Goal: Book appointment/travel/reservation

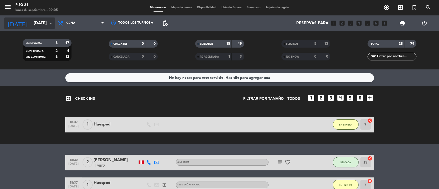
click at [40, 25] on input "[DATE]" at bounding box center [58, 23] width 54 height 10
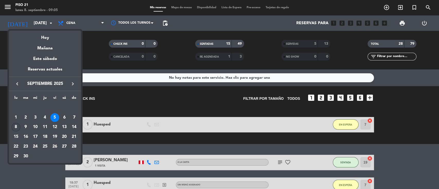
click at [16, 126] on div "8" at bounding box center [16, 127] width 9 height 9
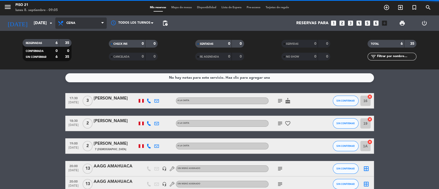
click at [72, 24] on span "Cena" at bounding box center [70, 23] width 9 height 4
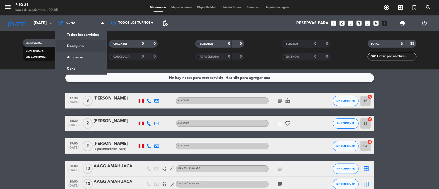
click at [72, 47] on div "menu Piso 21 [DATE] 8. septiembre - 09:05 Mis reservas Mapa de mesas Disponibil…" at bounding box center [219, 34] width 439 height 69
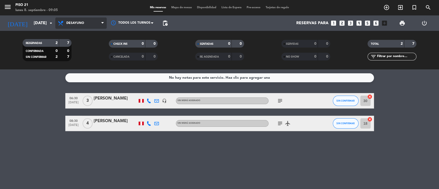
click at [91, 25] on span "Desayuno" at bounding box center [80, 22] width 51 height 11
click at [88, 57] on div "menu Piso 21 [DATE] 8. septiembre - 09:05 Mis reservas Mapa de mesas Disponibil…" at bounding box center [219, 34] width 439 height 69
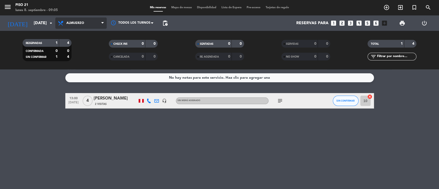
click at [60, 21] on icon at bounding box center [61, 23] width 7 height 6
click at [76, 70] on ng-component "menu Piso 21 [DATE] 8. septiembre - 09:05 Mis reservas Mapa de mesas Disponibil…" at bounding box center [219, 94] width 439 height 189
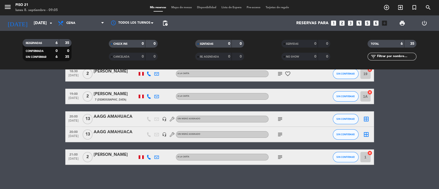
scroll to position [51, 0]
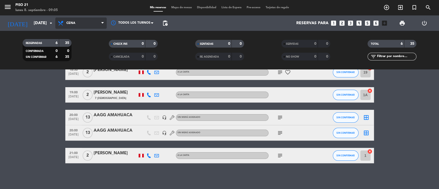
click at [74, 27] on span "Cena" at bounding box center [80, 22] width 51 height 11
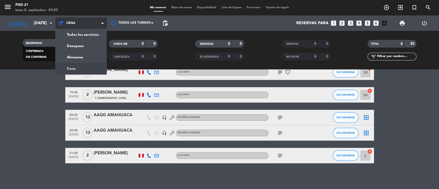
click at [72, 70] on ng-component "menu Piso 21 [DATE] 8. septiembre - 09:05 Mis reservas Mapa de mesas Disponibil…" at bounding box center [219, 94] width 439 height 189
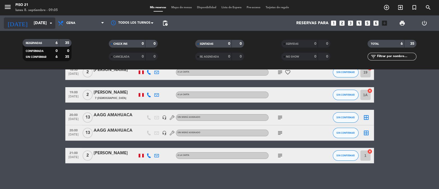
click at [36, 26] on input "[DATE]" at bounding box center [58, 23] width 54 height 10
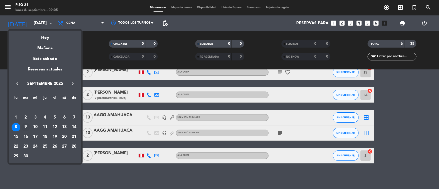
click at [26, 124] on div "9" at bounding box center [25, 127] width 9 height 9
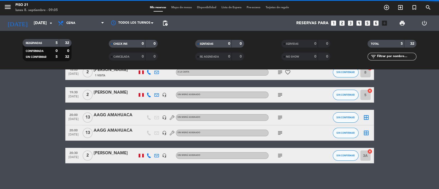
scroll to position [29, 0]
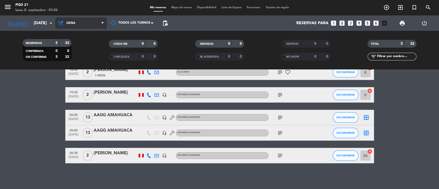
click at [70, 24] on span "Cena" at bounding box center [70, 23] width 9 height 4
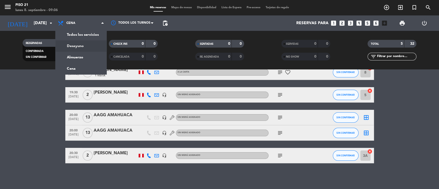
click at [71, 46] on div "menu Piso 21 [DATE] 8. septiembre - 09:06 Mis reservas Mapa de mesas Disponibil…" at bounding box center [219, 34] width 439 height 69
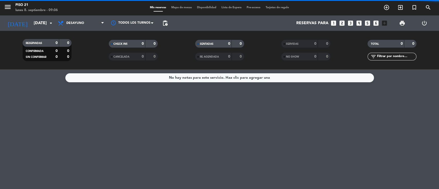
scroll to position [0, 0]
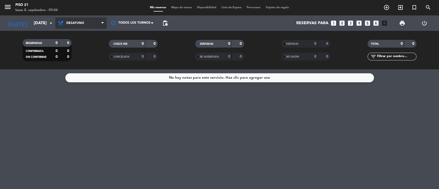
click at [85, 26] on span "Desayuno" at bounding box center [80, 22] width 51 height 11
click at [80, 57] on div "menu Piso 21 [DATE] 8. septiembre - 09:06 Mis reservas Mapa de mesas Disponibil…" at bounding box center [219, 34] width 439 height 69
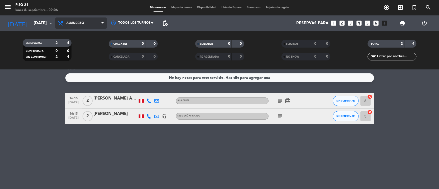
click at [92, 27] on span "Almuerzo" at bounding box center [80, 22] width 51 height 11
click at [72, 69] on ng-component "menu Piso 21 [DATE] 8. septiembre - 09:06 Mis reservas Mapa de mesas Disponibil…" at bounding box center [219, 94] width 439 height 189
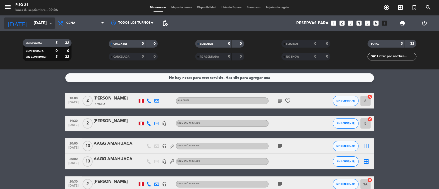
click at [45, 22] on input "[DATE]" at bounding box center [58, 23] width 54 height 10
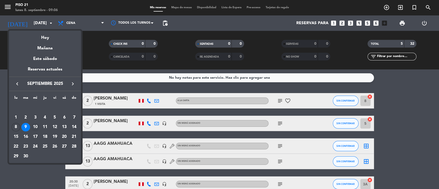
click at [34, 126] on div "10" at bounding box center [35, 127] width 9 height 9
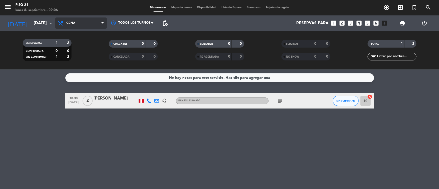
click at [94, 23] on span "Cena" at bounding box center [80, 22] width 51 height 11
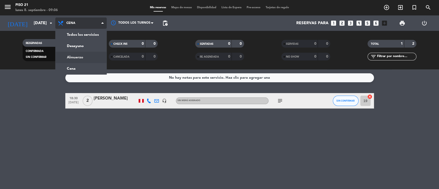
click at [76, 56] on div "menu Piso 21 [DATE] 8. septiembre - 09:06 Mis reservas Mapa de mesas Disponibil…" at bounding box center [219, 34] width 439 height 69
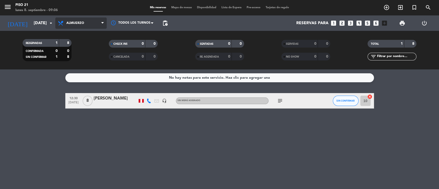
click at [86, 24] on span "Almuerzo" at bounding box center [80, 22] width 51 height 11
click at [76, 48] on div "menu Piso 21 [DATE] 8. septiembre - 09:06 Mis reservas Mapa de mesas Disponibil…" at bounding box center [219, 34] width 439 height 69
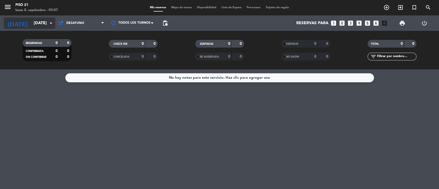
click at [49, 21] on icon "arrow_drop_down" at bounding box center [51, 23] width 6 height 6
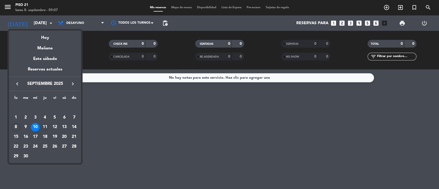
click at [45, 125] on div "11" at bounding box center [45, 127] width 9 height 9
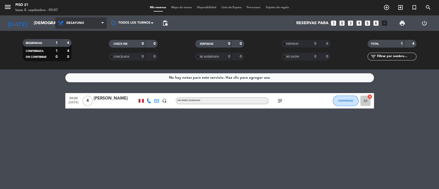
click at [100, 24] on span "Desayuno" at bounding box center [80, 22] width 51 height 11
click at [79, 54] on div "menu Piso 21 [DATE] 8. septiembre - 09:07 Mis reservas Mapa de mesas Disponibil…" at bounding box center [219, 34] width 439 height 69
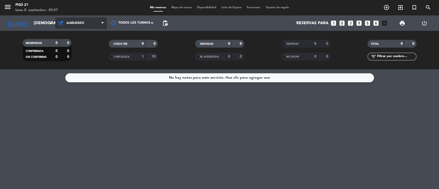
click at [97, 21] on span "Almuerzo" at bounding box center [80, 22] width 51 height 11
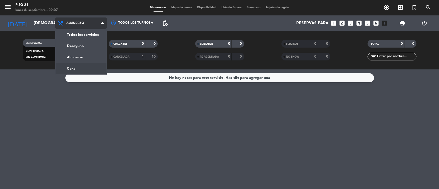
click at [74, 66] on div "menu Piso 21 [DATE] 8. septiembre - 09:07 Mis reservas Mapa de mesas Disponibil…" at bounding box center [219, 34] width 439 height 69
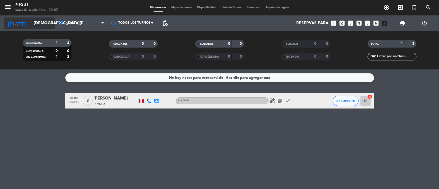
click at [37, 22] on input "[DEMOGRAPHIC_DATA][DATE]" at bounding box center [58, 23] width 54 height 10
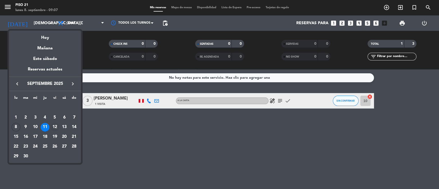
click at [56, 125] on div "12" at bounding box center [54, 127] width 9 height 9
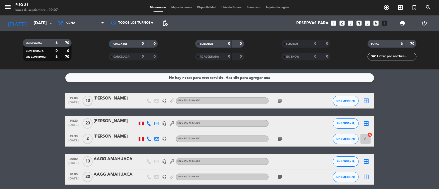
click at [385, 163] on bookings-row "19:00 [DATE] [PERSON_NAME] headset_mic Sin menú asignado subject SIN CONFIRMAR …" at bounding box center [219, 150] width 439 height 114
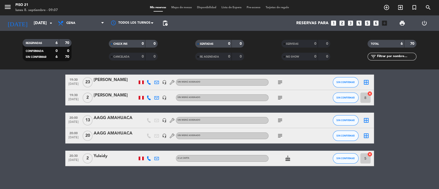
scroll to position [44, 0]
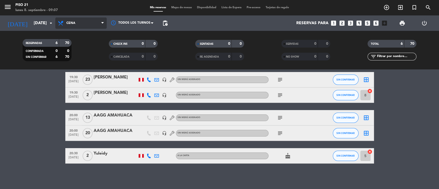
click at [95, 26] on span "Cena" at bounding box center [80, 22] width 51 height 11
click at [85, 56] on div "menu Piso 21 [DATE] 8. septiembre - 09:07 Mis reservas Mapa de mesas Disponibil…" at bounding box center [219, 34] width 439 height 69
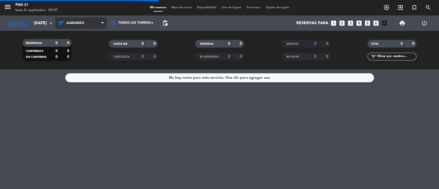
scroll to position [0, 0]
click at [84, 28] on span "Almuerzo" at bounding box center [80, 22] width 51 height 11
click at [75, 48] on div "menu Piso 21 [DATE] 8. septiembre - 09:07 Mis reservas Mapa de mesas Disponibil…" at bounding box center [219, 34] width 439 height 69
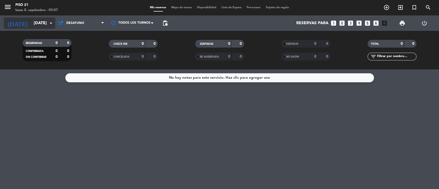
click at [39, 23] on input "[DATE]" at bounding box center [58, 23] width 54 height 10
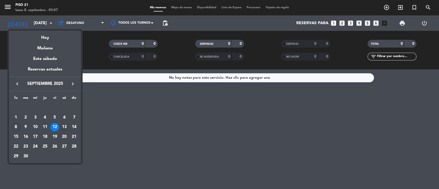
click at [63, 126] on div "13" at bounding box center [64, 127] width 9 height 9
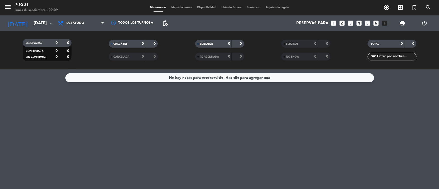
click at [158, 139] on div "No hay notas para este servicio. Haz clic para agregar una" at bounding box center [219, 128] width 439 height 119
click at [101, 22] on span "Desayuno" at bounding box center [80, 22] width 51 height 11
click at [89, 55] on div "menu Piso 21 [DATE] 8. septiembre - 09:12 Mis reservas Mapa de mesas Disponibil…" at bounding box center [219, 34] width 439 height 69
click at [100, 21] on span "Almuerzo" at bounding box center [80, 22] width 51 height 11
click at [80, 67] on div "menu Piso 21 [DATE] 8. septiembre - 09:12 Mis reservas Mapa de mesas Disponibil…" at bounding box center [219, 34] width 439 height 69
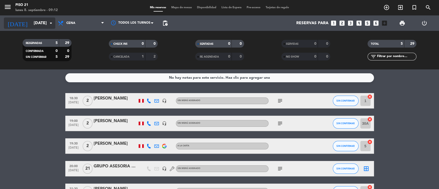
click at [47, 20] on input "[DATE]" at bounding box center [58, 23] width 54 height 10
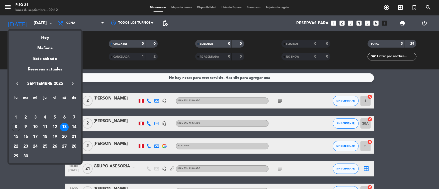
click at [75, 127] on div "14" at bounding box center [74, 127] width 9 height 9
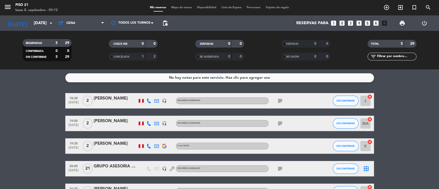
type input "[DATE]"
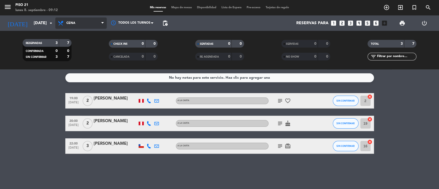
click at [90, 27] on span "Cena" at bounding box center [80, 22] width 51 height 11
click at [80, 57] on div "menu Piso 21 [DATE] 8. septiembre - 09:12 Mis reservas Mapa de mesas Disponibil…" at bounding box center [219, 34] width 439 height 69
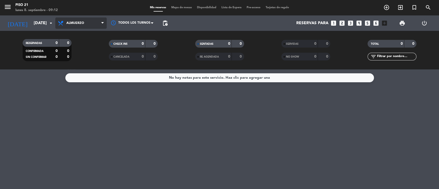
click at [79, 20] on span "Almuerzo" at bounding box center [80, 22] width 51 height 11
click at [76, 46] on div "menu Piso 21 [DATE] 8. septiembre - 09:12 Mis reservas Mapa de mesas Disponibil…" at bounding box center [219, 34] width 439 height 69
